Goal: Information Seeking & Learning: Learn about a topic

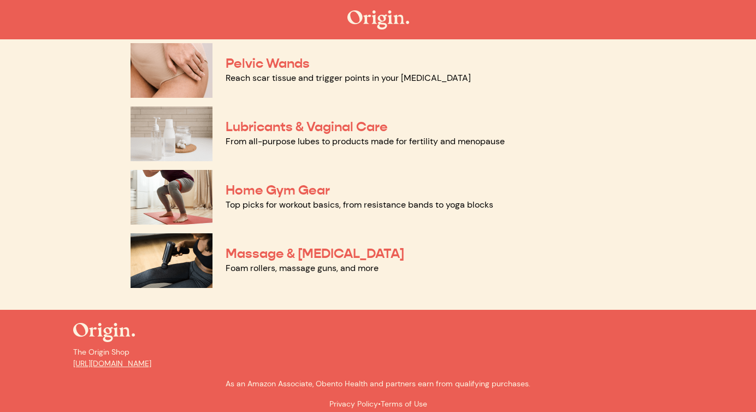
scroll to position [564, 0]
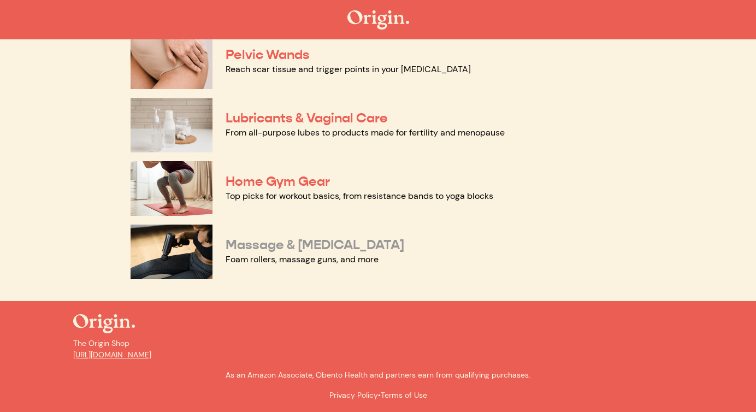
click at [253, 248] on link "Massage & [MEDICAL_DATA]" at bounding box center [315, 245] width 179 height 16
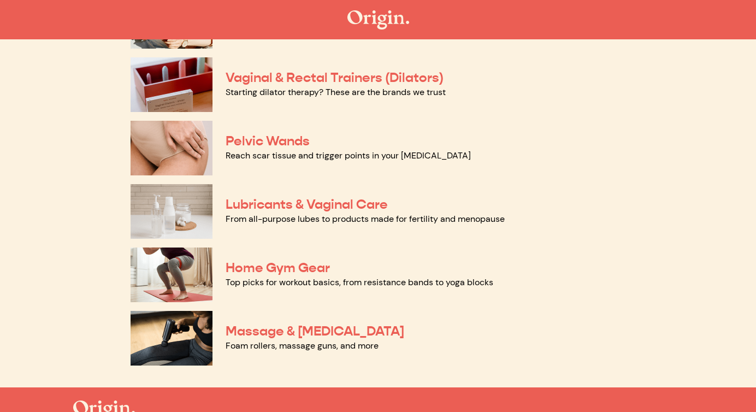
scroll to position [469, 0]
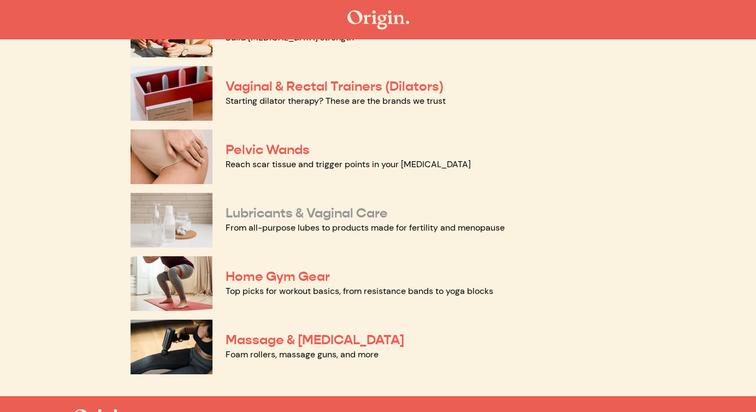
click at [272, 215] on link "Lubricants & Vaginal Care" at bounding box center [307, 213] width 162 height 16
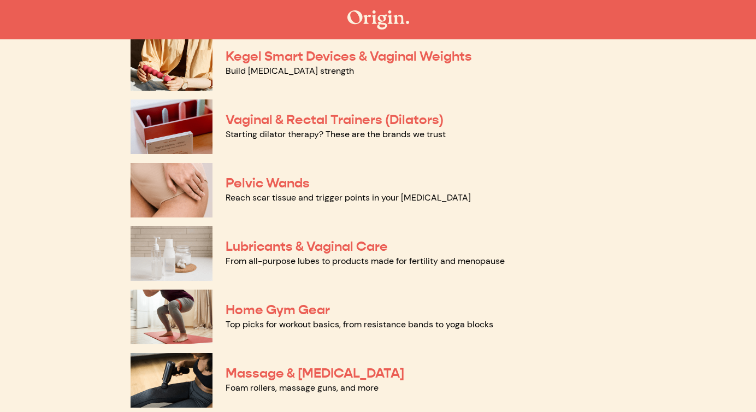
scroll to position [435, 0]
click at [239, 181] on link "Pelvic Wands" at bounding box center [268, 183] width 84 height 16
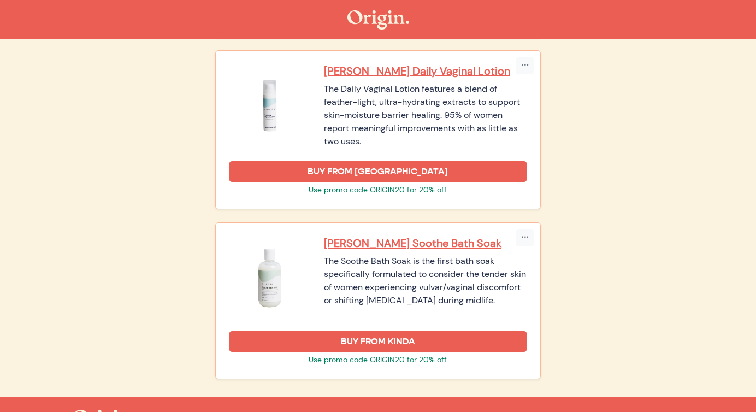
scroll to position [1666, 0]
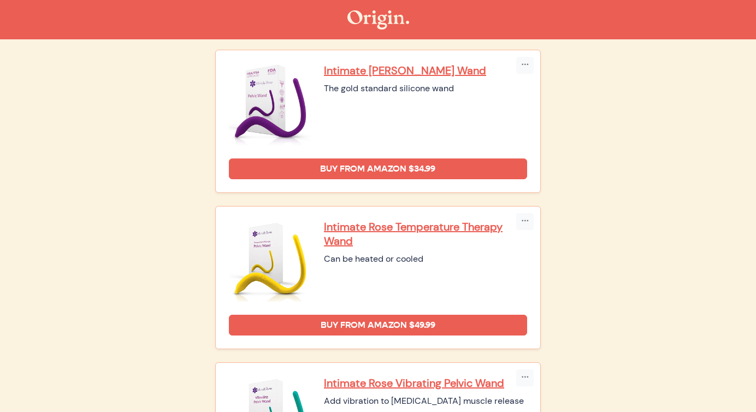
scroll to position [81, 0]
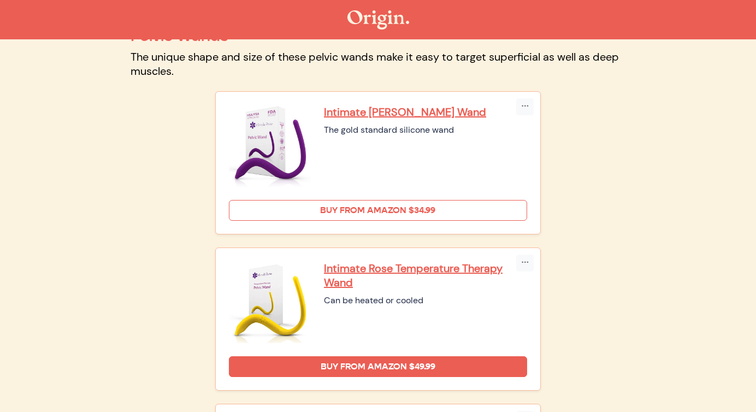
click at [287, 211] on link "Buy from Amazon $34.99" at bounding box center [378, 210] width 298 height 21
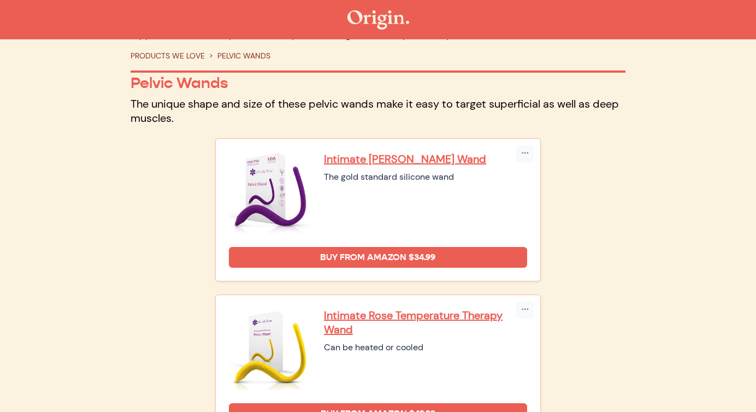
scroll to position [0, 0]
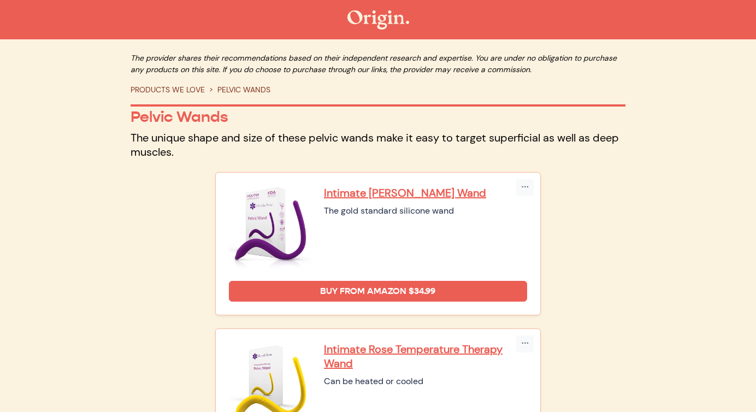
click at [166, 89] on link "PRODUCTS WE LOVE" at bounding box center [168, 90] width 74 height 10
